Goal: Information Seeking & Learning: Check status

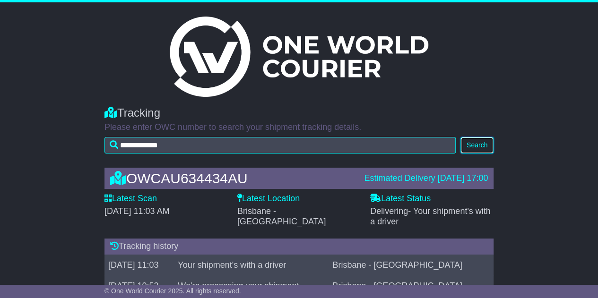
click at [468, 151] on button "Search" at bounding box center [476, 145] width 33 height 17
click at [486, 143] on button "Search" at bounding box center [476, 145] width 33 height 17
